Goal: Find specific page/section: Find specific page/section

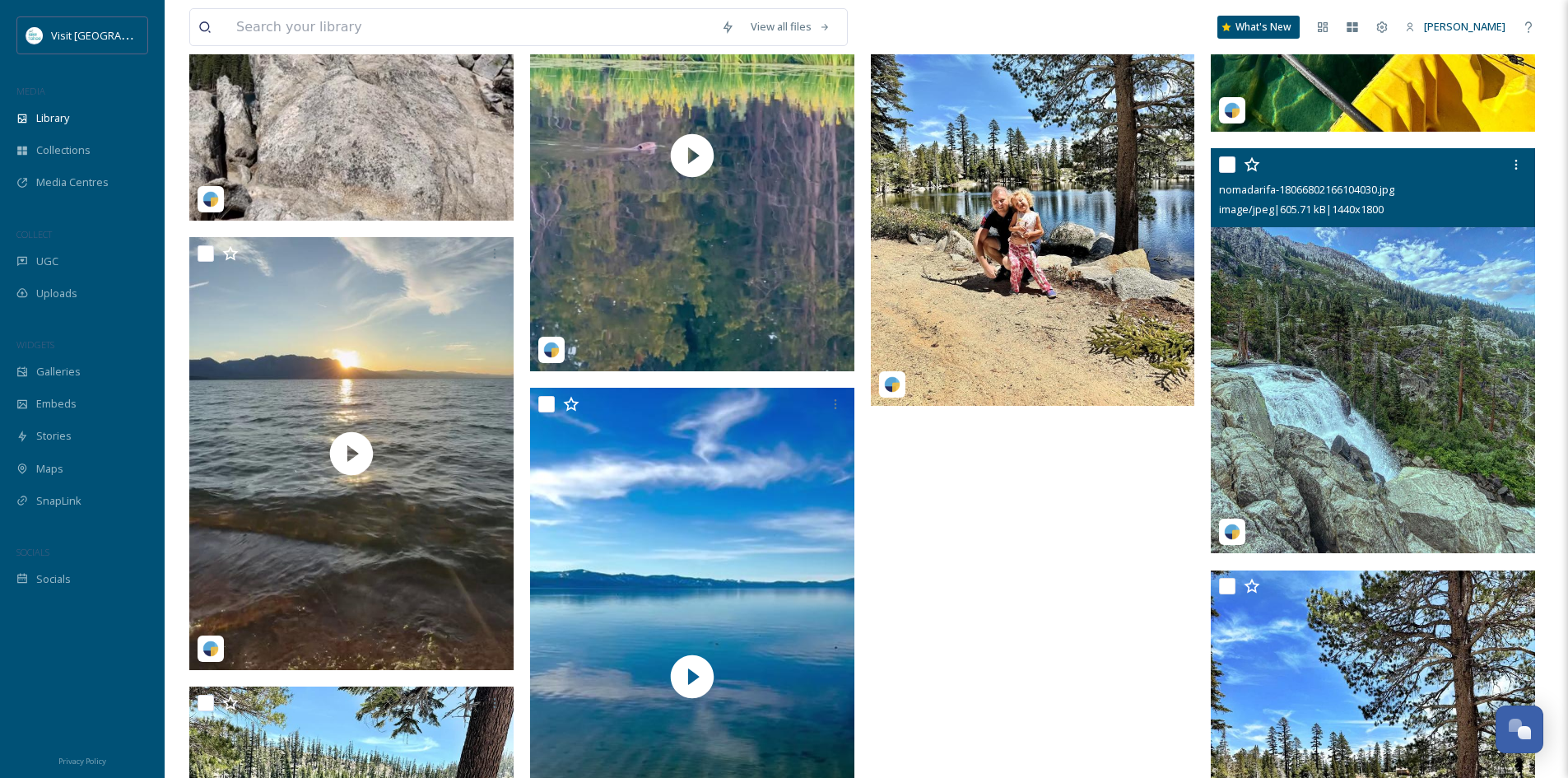
scroll to position [12190, 0]
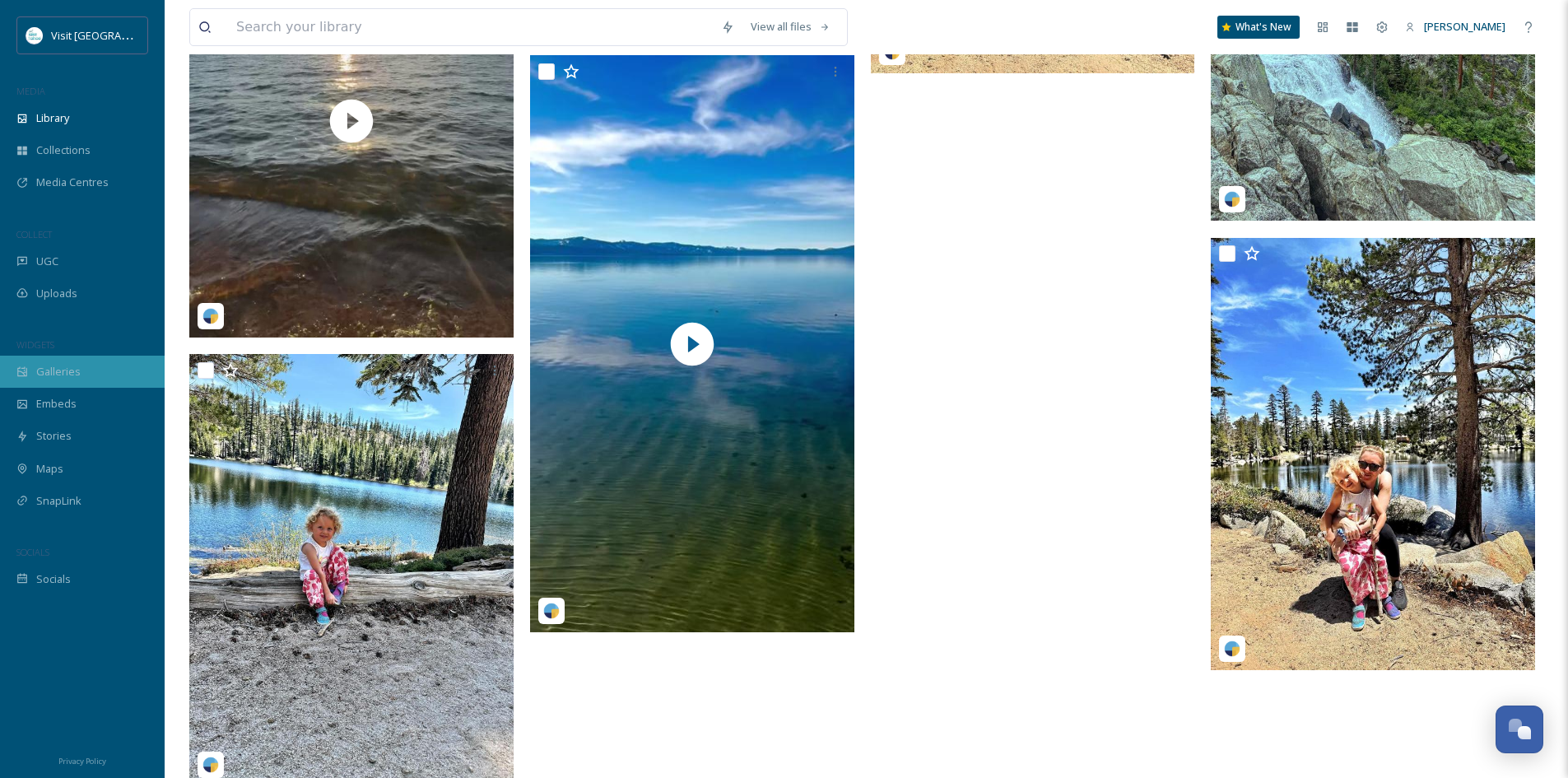
click at [70, 374] on span "Galleries" at bounding box center [58, 372] width 44 height 16
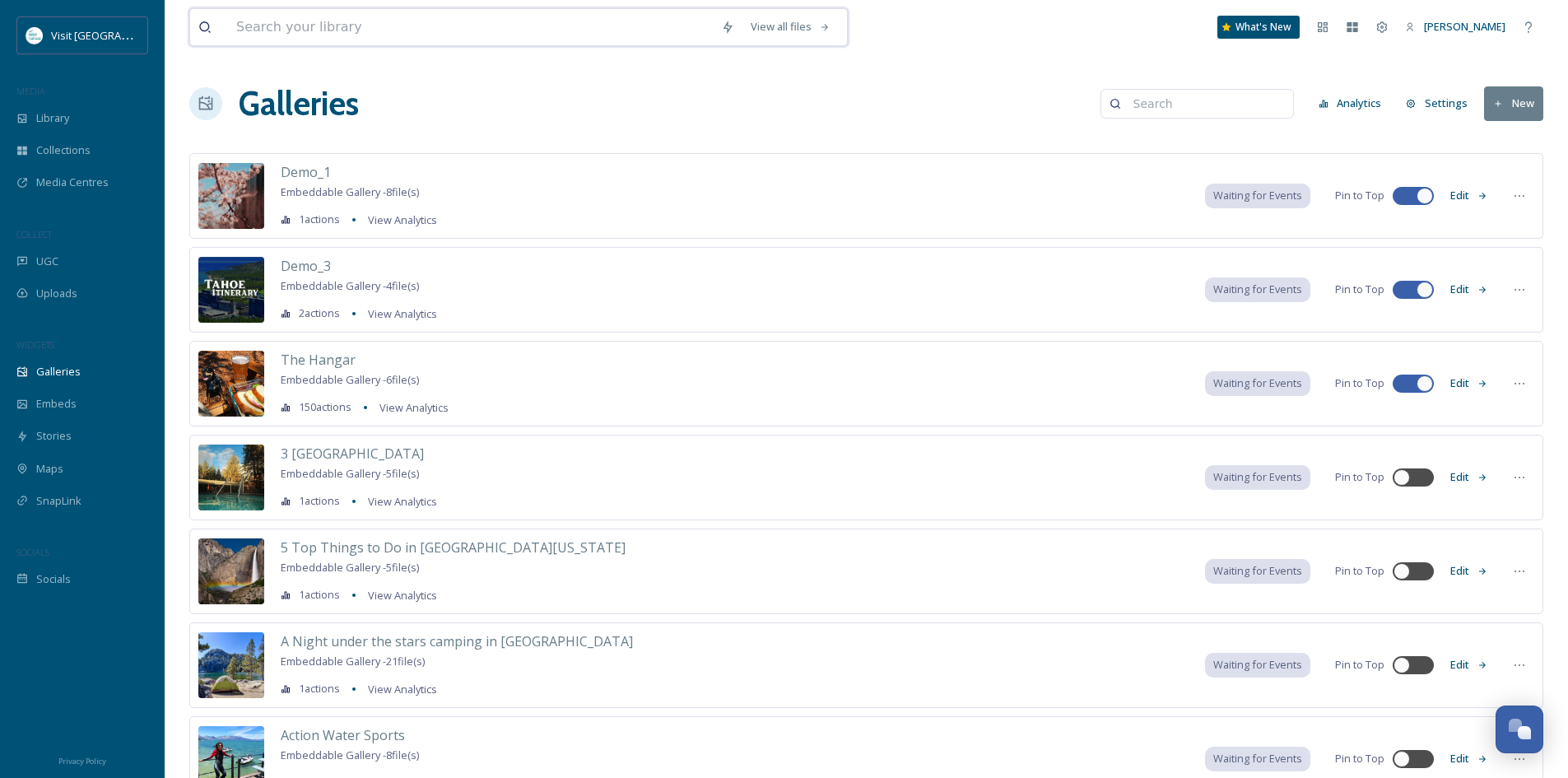
click at [304, 23] on input at bounding box center [470, 26] width 485 height 36
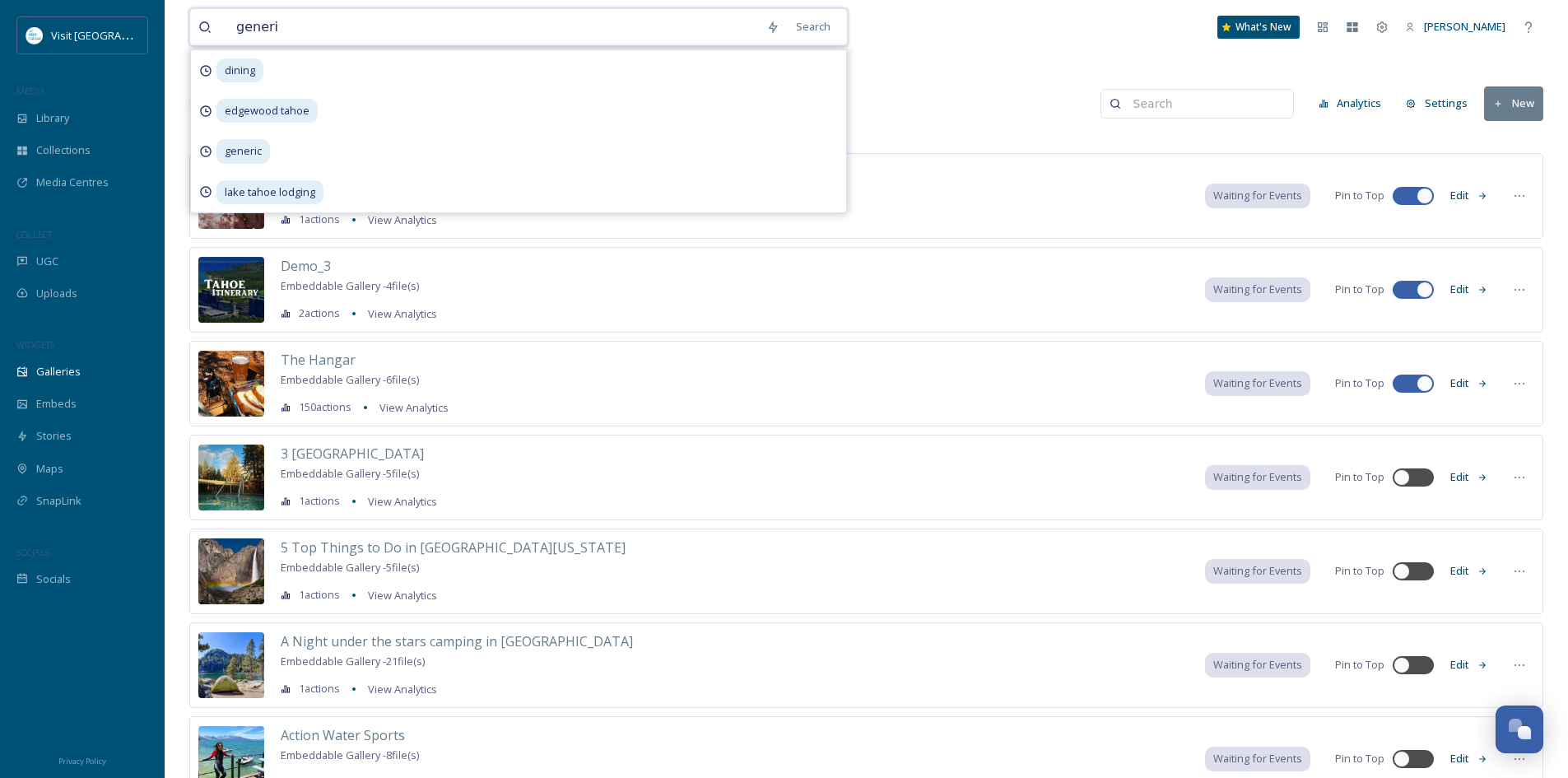
type input "generic"
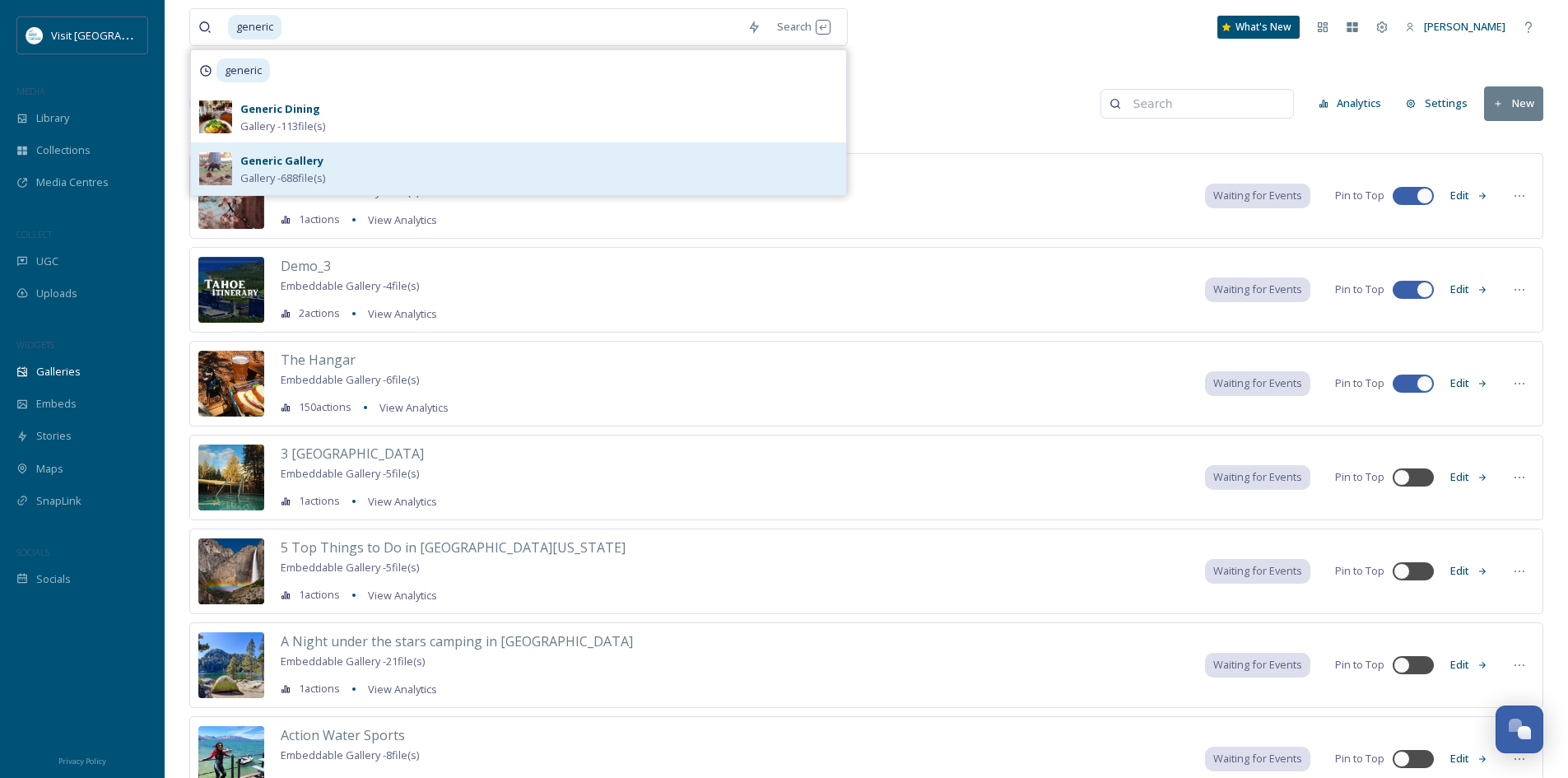
click at [335, 165] on div "Generic Gallery Gallery - 688 file(s)" at bounding box center [539, 169] width 597 height 35
